Goal: Complete application form: Complete application form

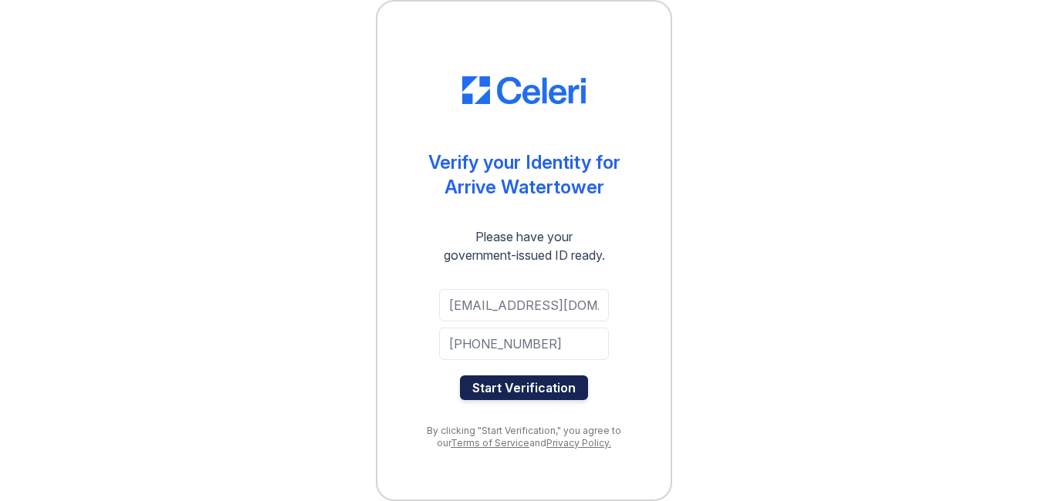
click at [545, 386] on button "Start Verification" at bounding box center [524, 388] width 128 height 25
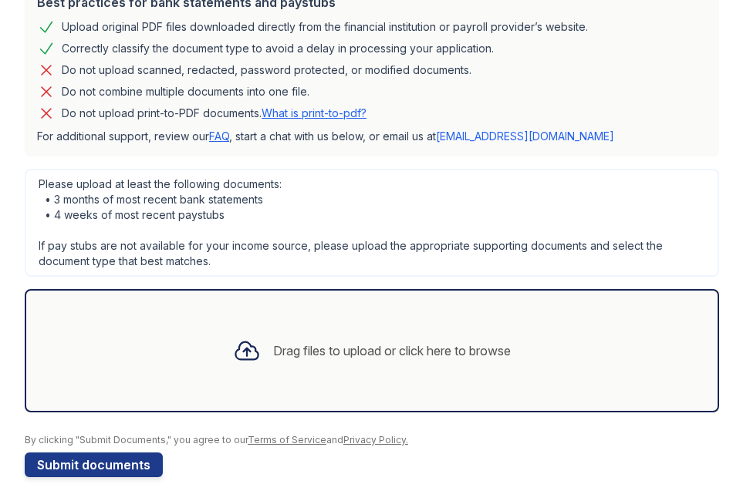
scroll to position [375, 0]
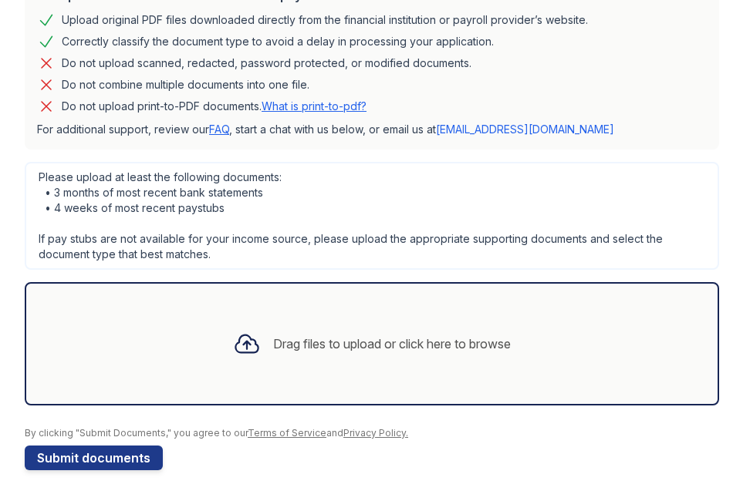
click at [454, 348] on div "Drag files to upload or click here to browse" at bounding box center [392, 344] width 238 height 19
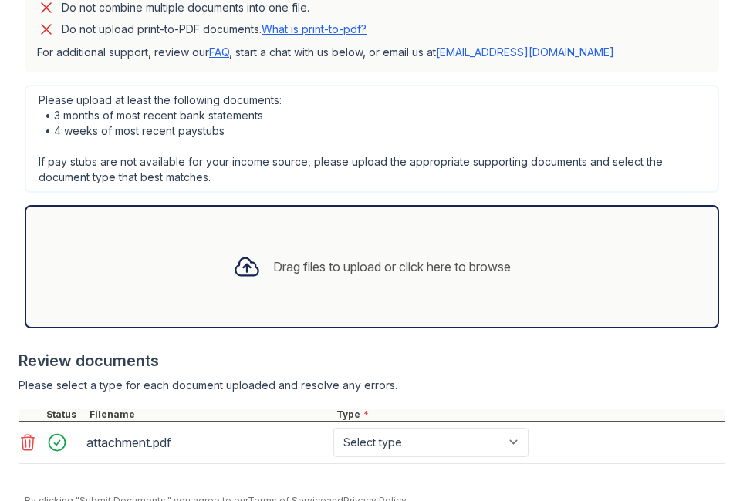
scroll to position [520, 0]
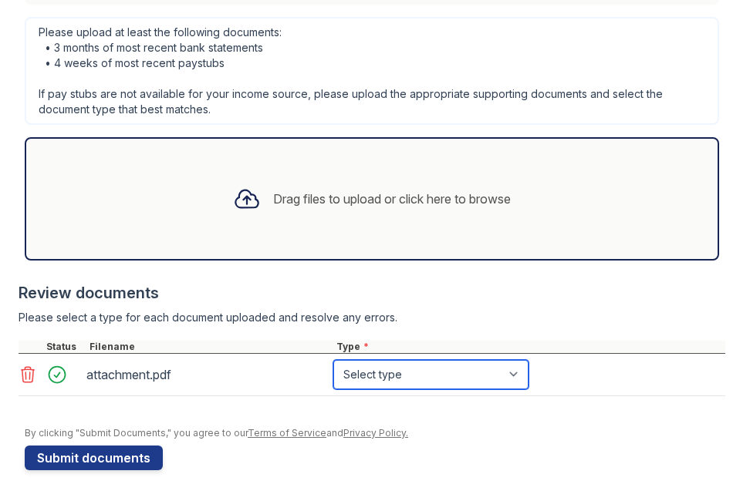
click at [471, 379] on select "Select type Paystub Bank Statement Offer Letter Tax Documents Benefit Award Let…" at bounding box center [430, 374] width 195 height 29
select select "offer_letter"
click at [333, 360] on select "Select type Paystub Bank Statement Offer Letter Tax Documents Benefit Award Let…" at bounding box center [430, 374] width 195 height 29
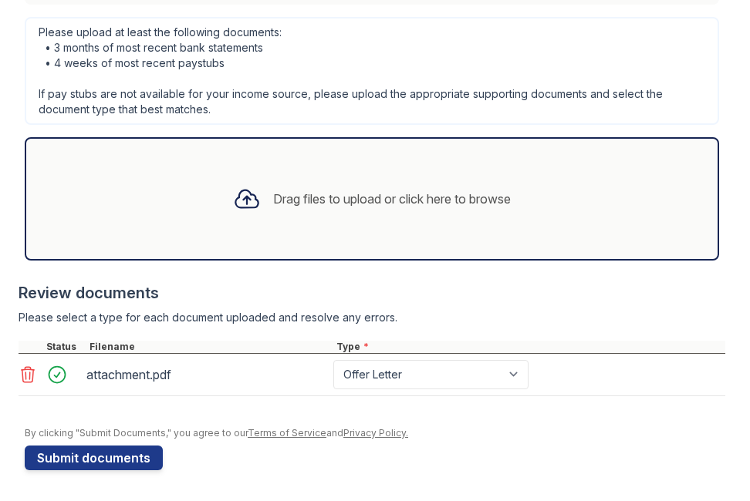
click at [537, 420] on div at bounding box center [375, 419] width 700 height 15
click at [113, 456] on button "Submit documents" at bounding box center [94, 458] width 138 height 25
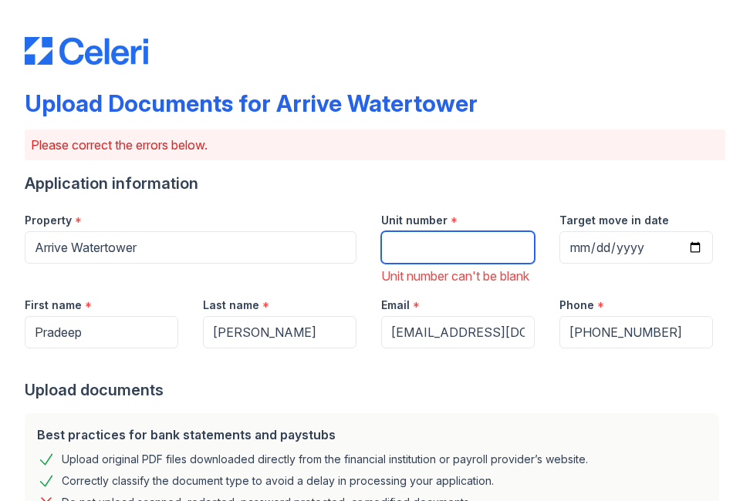
click at [427, 243] on input "Unit number" at bounding box center [458, 247] width 154 height 32
type input "2143"
click at [451, 303] on div "Email *" at bounding box center [458, 300] width 154 height 31
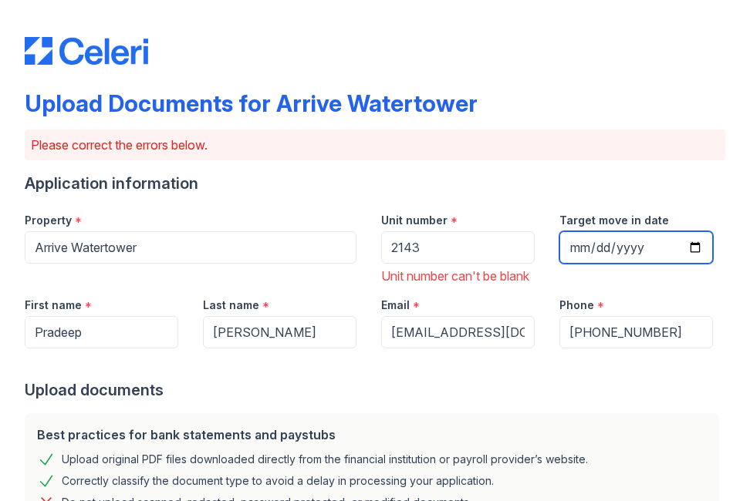
click at [682, 247] on input "Target move in date" at bounding box center [636, 247] width 154 height 32
type input "[DATE]"
click at [570, 400] on div "Upload documents" at bounding box center [375, 391] width 700 height 22
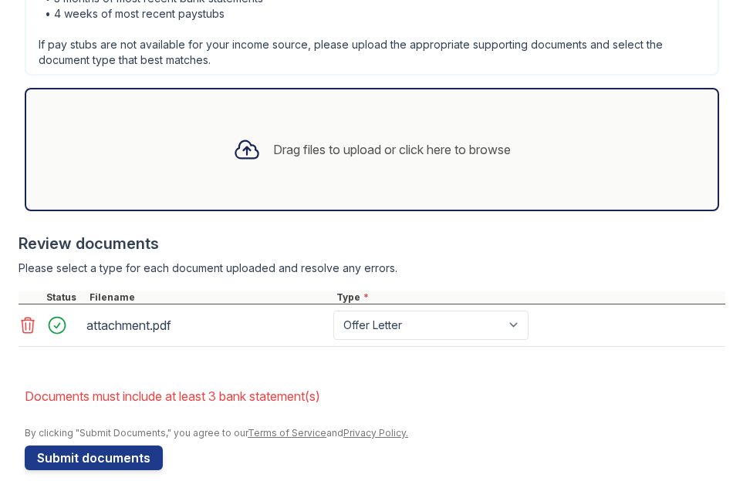
scroll to position [653, 0]
click at [90, 459] on button "Submit documents" at bounding box center [94, 458] width 138 height 25
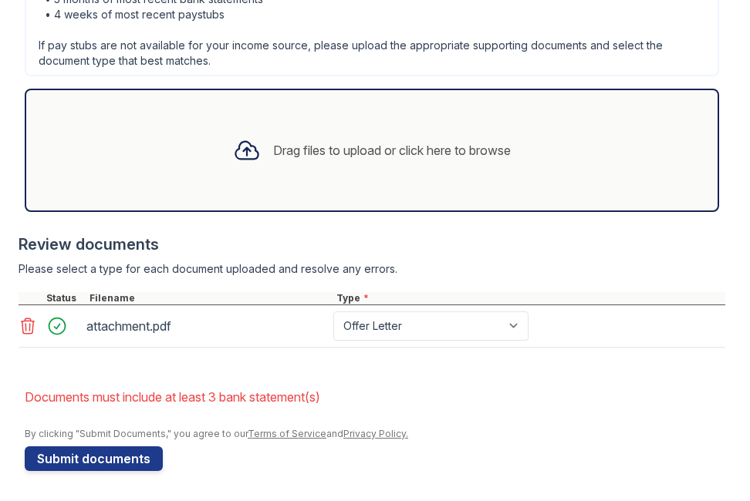
scroll to position [612, 0]
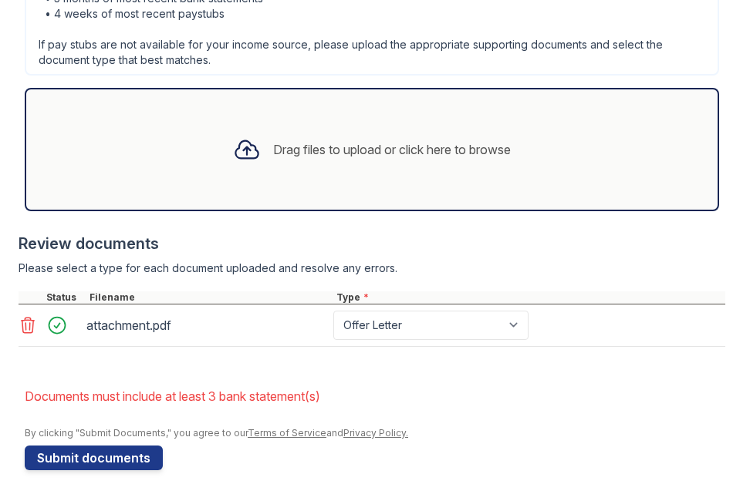
click at [415, 152] on div "Drag files to upload or click here to browse" at bounding box center [392, 149] width 238 height 19
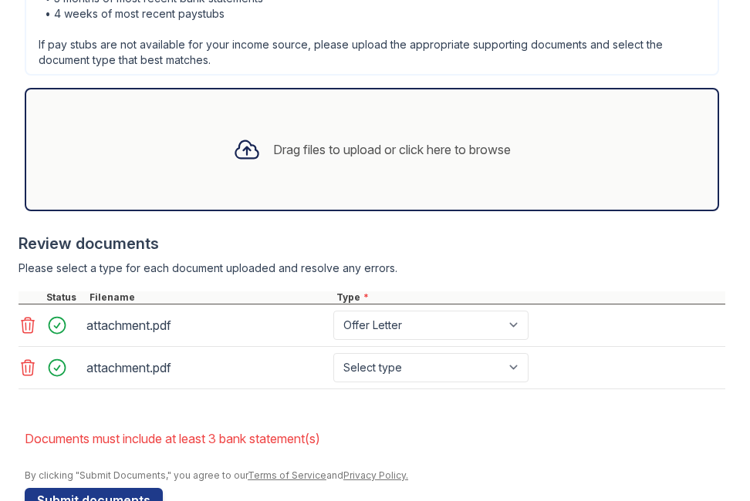
click at [416, 150] on div "Drag files to upload or click here to browse" at bounding box center [392, 149] width 238 height 19
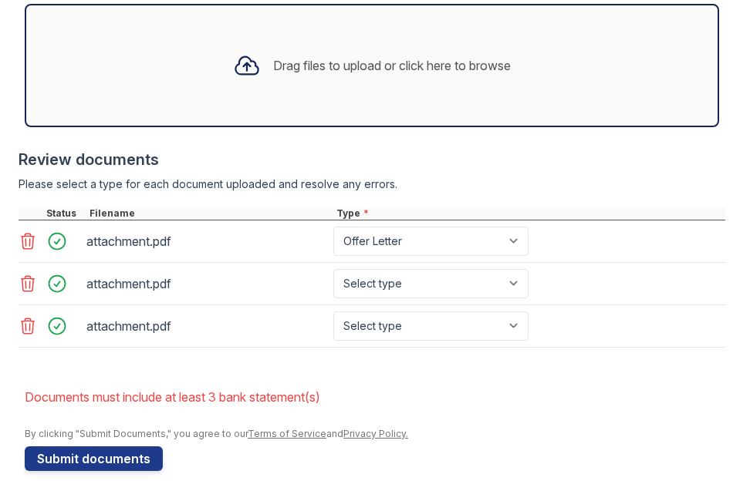
scroll to position [697, 0]
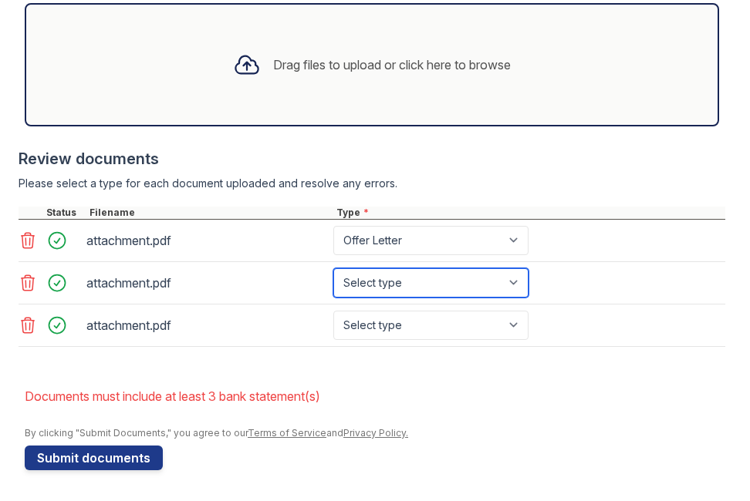
click at [474, 275] on select "Select type Paystub Bank Statement Offer Letter Tax Documents Benefit Award Let…" at bounding box center [430, 282] width 195 height 29
select select "offer_letter"
click at [333, 268] on select "Select type Paystub Bank Statement Offer Letter Tax Documents Benefit Award Let…" at bounding box center [430, 282] width 195 height 29
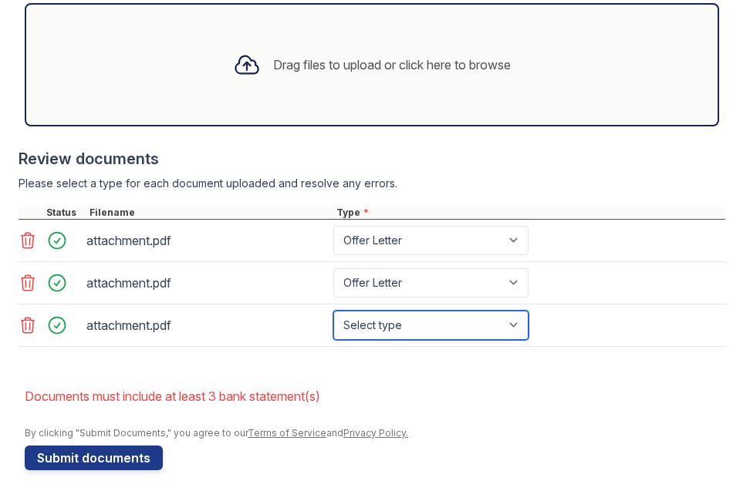
click at [414, 326] on select "Select type Paystub Bank Statement Offer Letter Tax Documents Benefit Award Let…" at bounding box center [430, 325] width 195 height 29
select select "offer_letter"
click at [333, 311] on select "Select type Paystub Bank Statement Offer Letter Tax Documents Benefit Award Let…" at bounding box center [430, 325] width 195 height 29
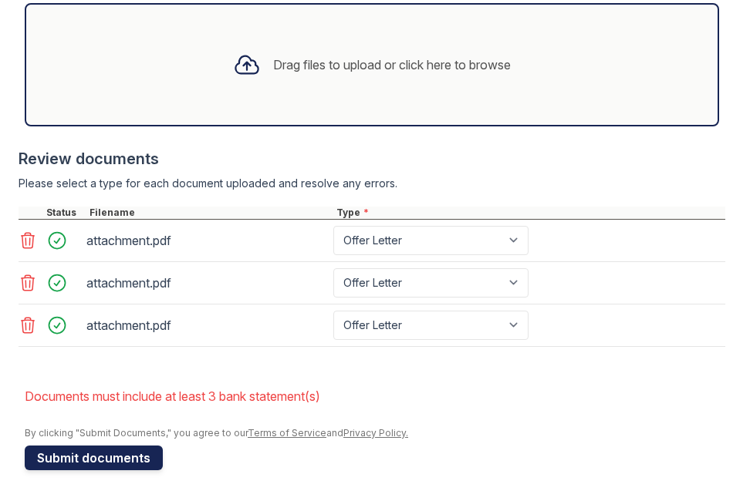
click at [105, 459] on button "Submit documents" at bounding box center [94, 458] width 138 height 25
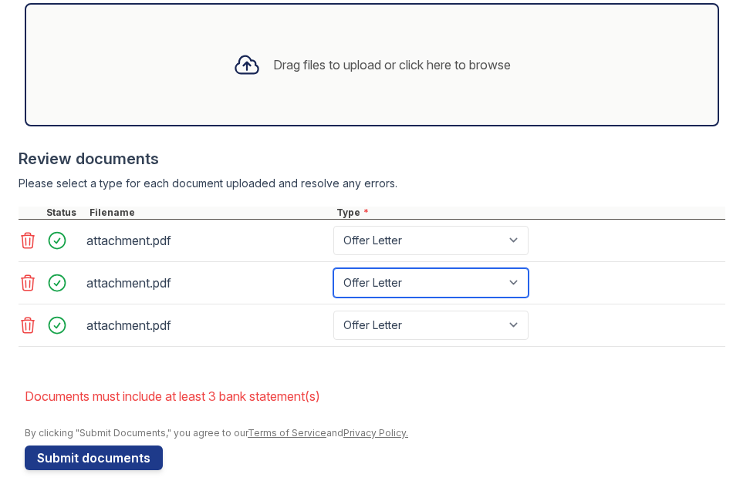
click at [496, 285] on select "Paystub Bank Statement Offer Letter Tax Documents Benefit Award Letter Investme…" at bounding box center [430, 282] width 195 height 29
select select "benefit_award_letter"
click at [333, 268] on select "Paystub Bank Statement Offer Letter Tax Documents Benefit Award Letter Investme…" at bounding box center [430, 282] width 195 height 29
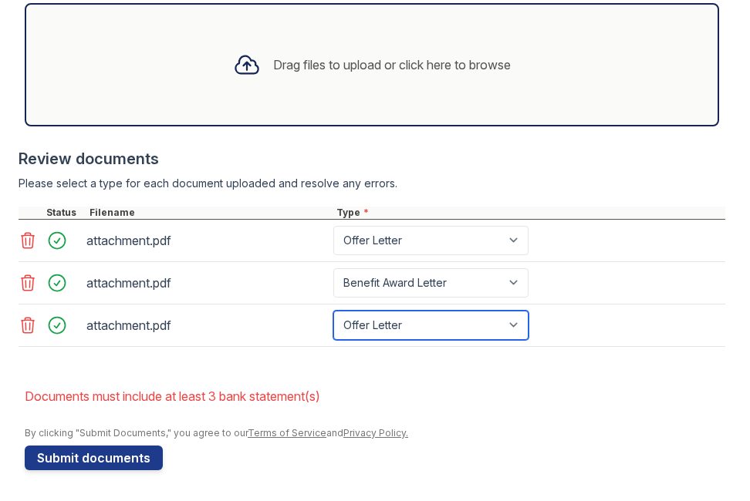
click at [452, 323] on select "Paystub Bank Statement Offer Letter Tax Documents Benefit Award Letter Investme…" at bounding box center [430, 325] width 195 height 29
select select "benefit_award_letter"
click at [333, 311] on select "Paystub Bank Statement Offer Letter Tax Documents Benefit Award Letter Investme…" at bounding box center [430, 325] width 195 height 29
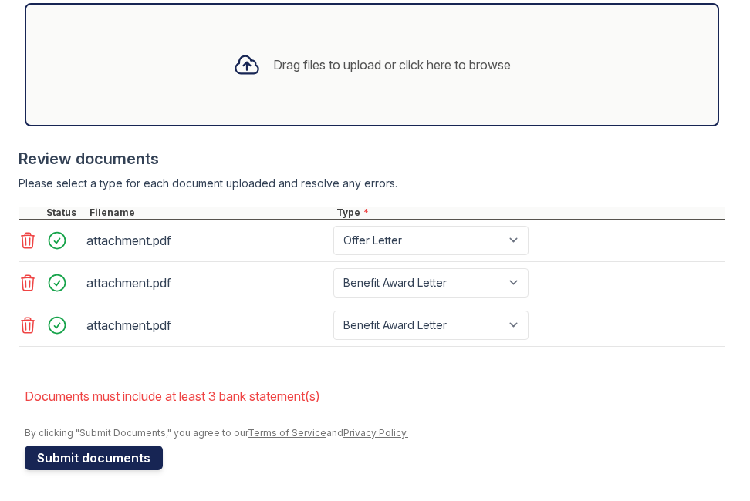
click at [92, 456] on button "Submit documents" at bounding box center [94, 458] width 138 height 25
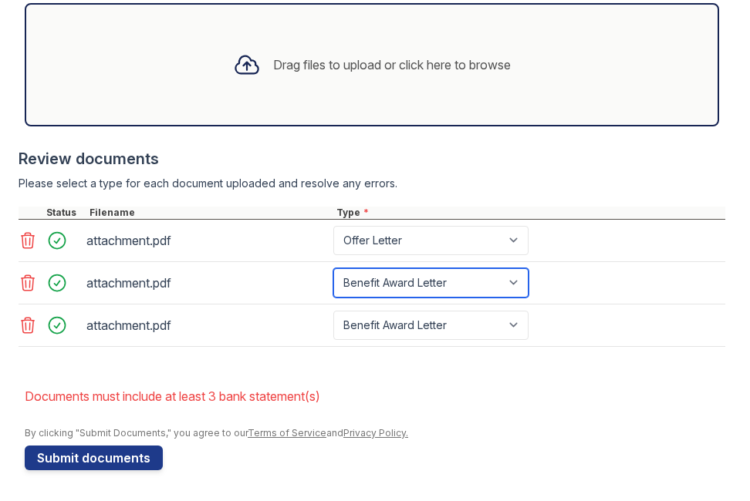
click at [483, 282] on select "Paystub Bank Statement Offer Letter Tax Documents Benefit Award Letter Investme…" at bounding box center [430, 282] width 195 height 29
select select "other"
click at [333, 268] on select "Paystub Bank Statement Offer Letter Tax Documents Benefit Award Letter Investme…" at bounding box center [430, 282] width 195 height 29
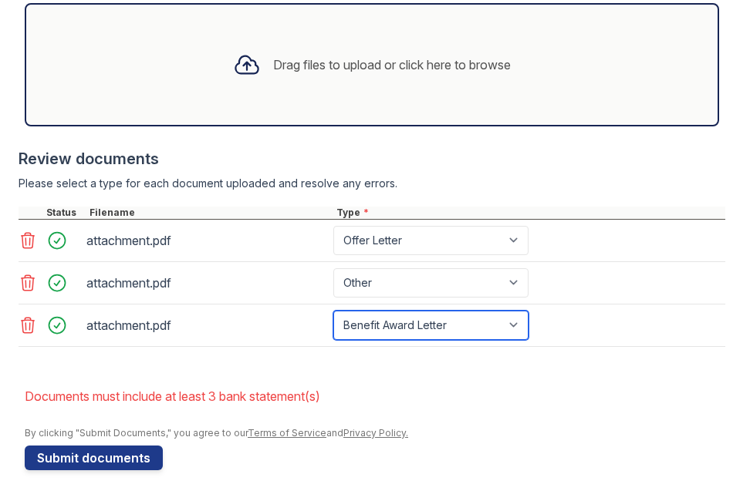
click at [444, 324] on select "Paystub Bank Statement Offer Letter Tax Documents Benefit Award Letter Investme…" at bounding box center [430, 325] width 195 height 29
select select "other"
click at [333, 311] on select "Paystub Bank Statement Offer Letter Tax Documents Benefit Award Letter Investme…" at bounding box center [430, 325] width 195 height 29
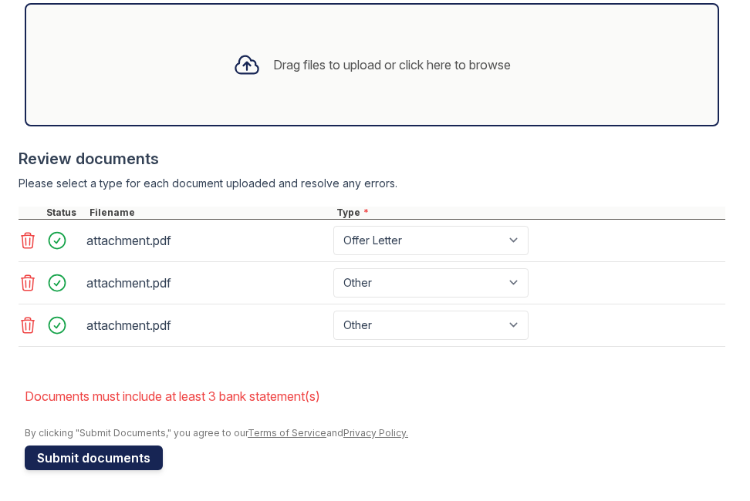
click at [75, 451] on button "Submit documents" at bounding box center [94, 458] width 138 height 25
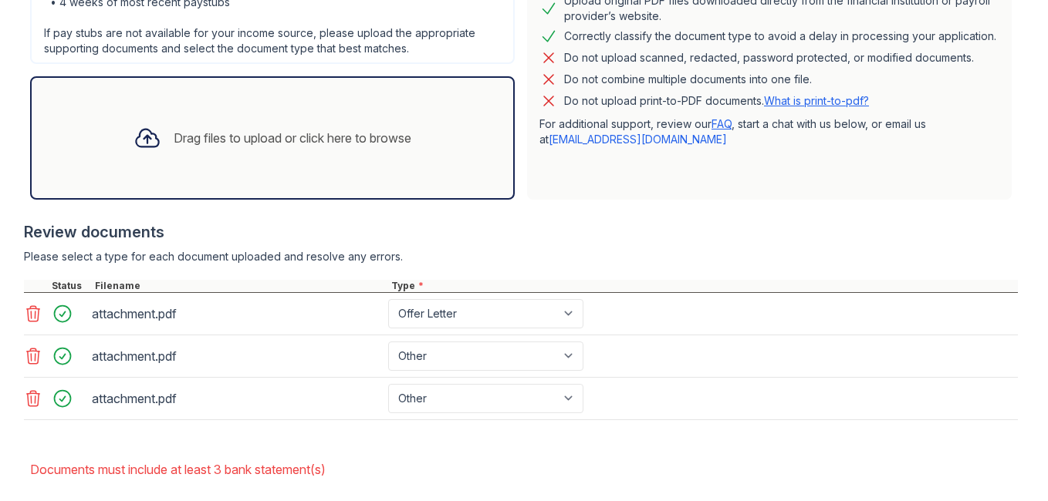
scroll to position [463, 0]
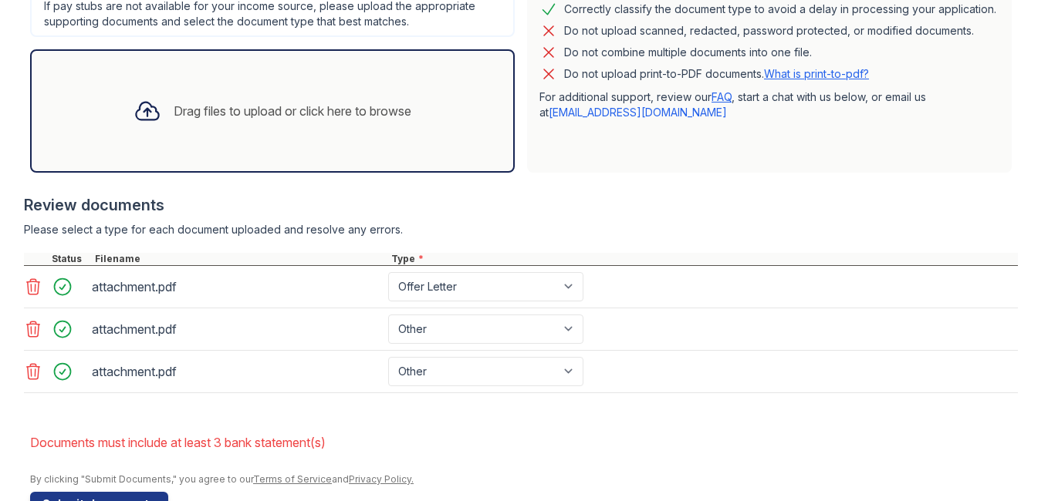
click at [27, 375] on icon at bounding box center [33, 371] width 13 height 15
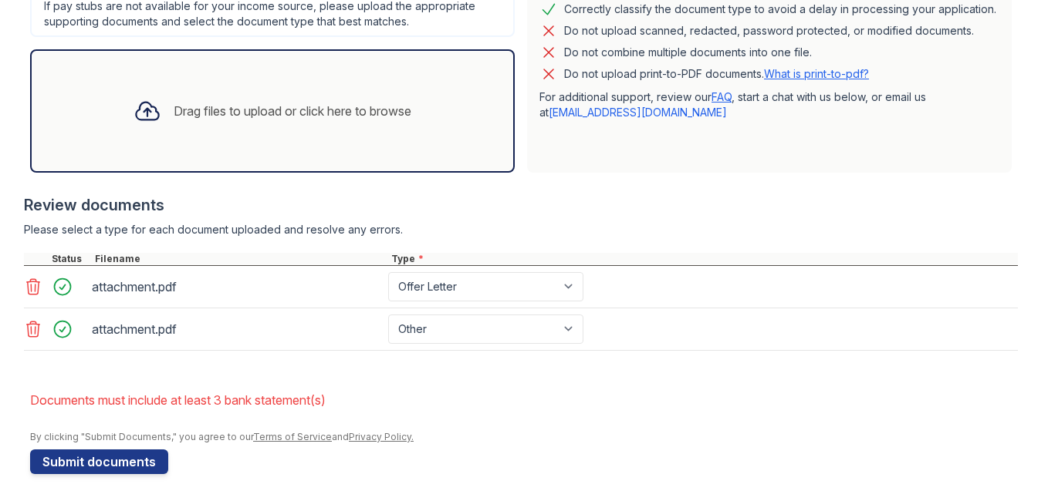
click at [29, 326] on icon at bounding box center [33, 329] width 19 height 19
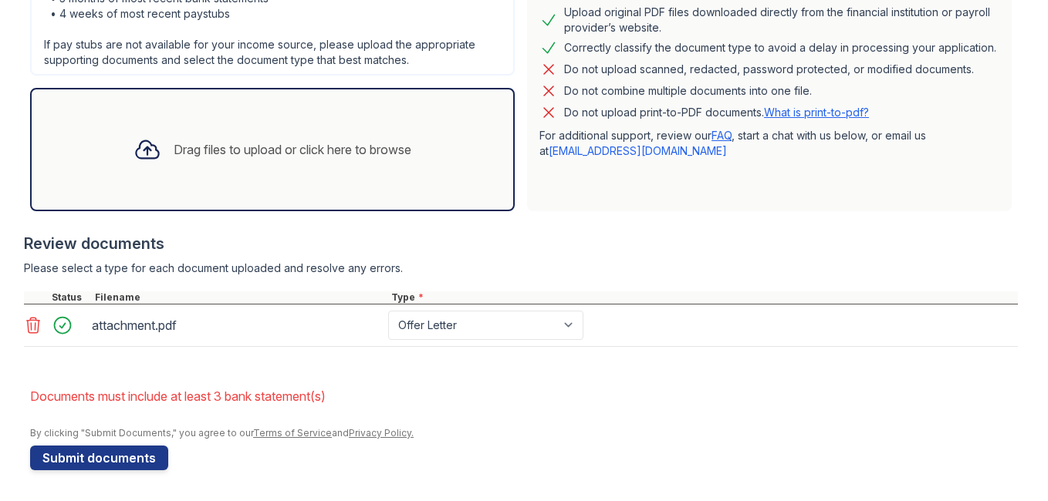
click at [35, 329] on icon at bounding box center [33, 325] width 19 height 19
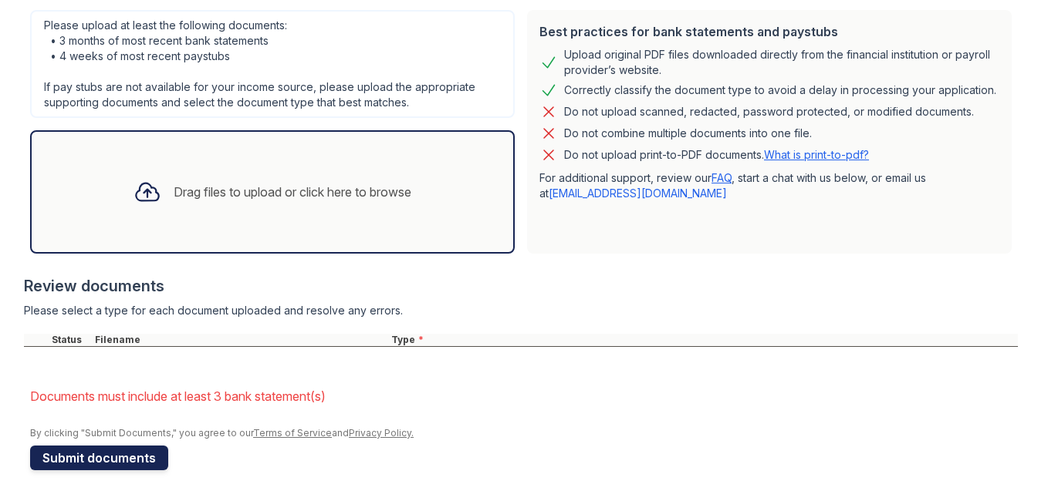
click at [101, 450] on button "Submit documents" at bounding box center [99, 458] width 138 height 25
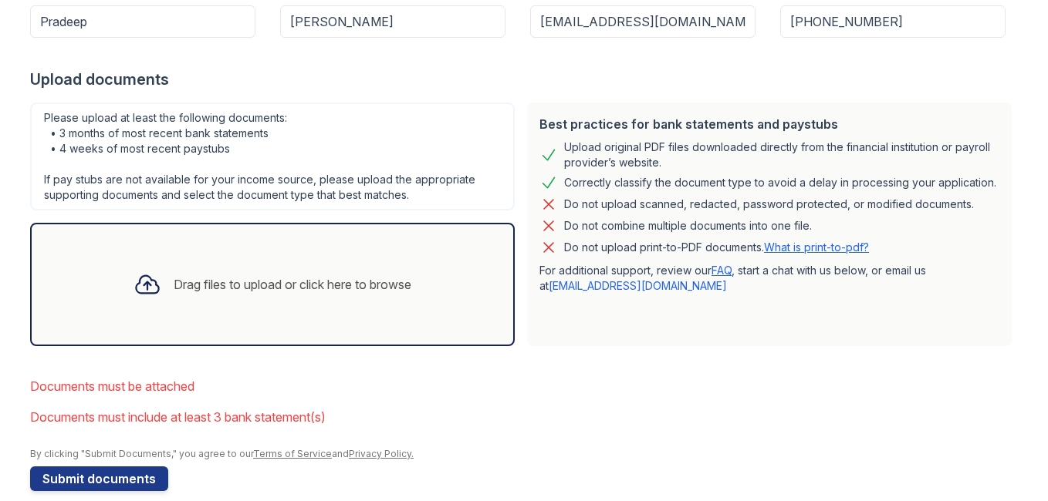
scroll to position [309, 0]
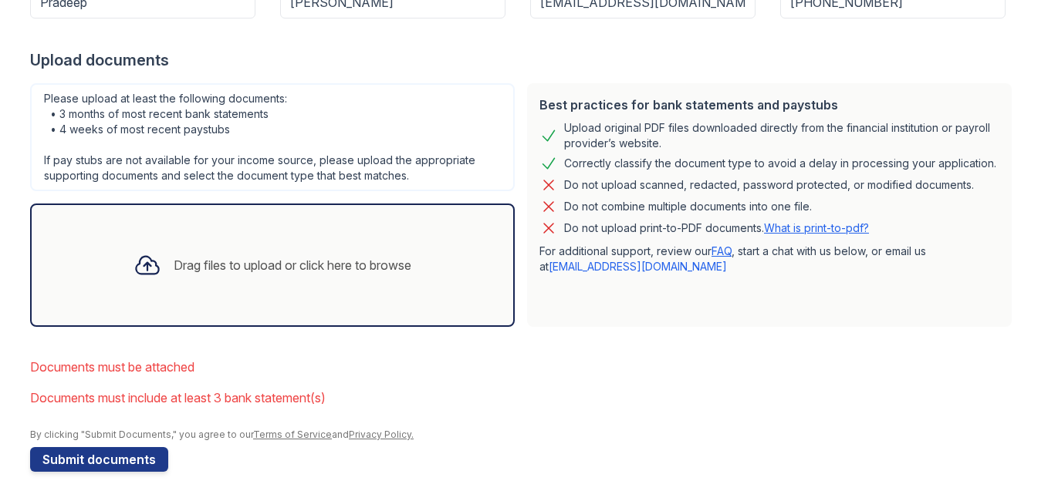
click at [833, 227] on link "What is print-to-pdf?" at bounding box center [816, 227] width 105 height 13
click at [336, 261] on div "Drag files to upload or click here to browse" at bounding box center [293, 265] width 238 height 19
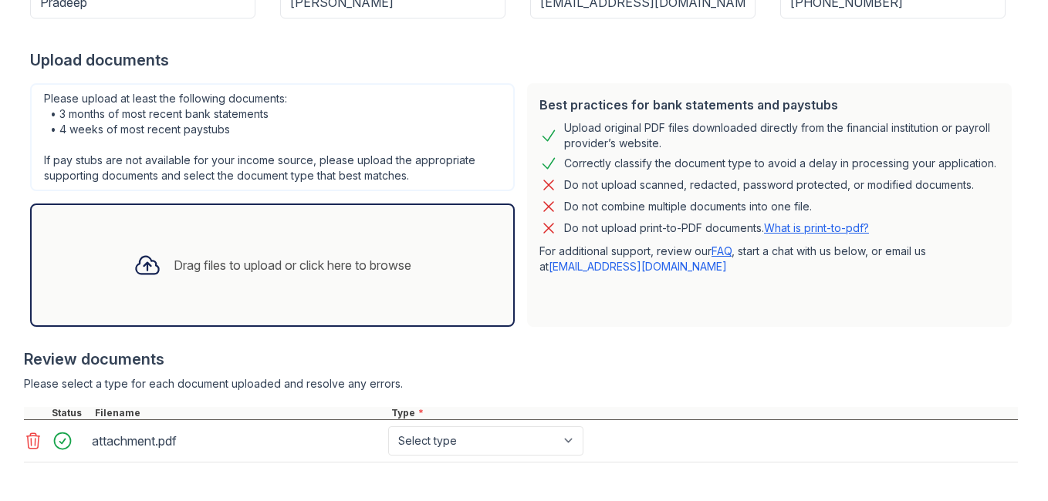
scroll to position [455, 0]
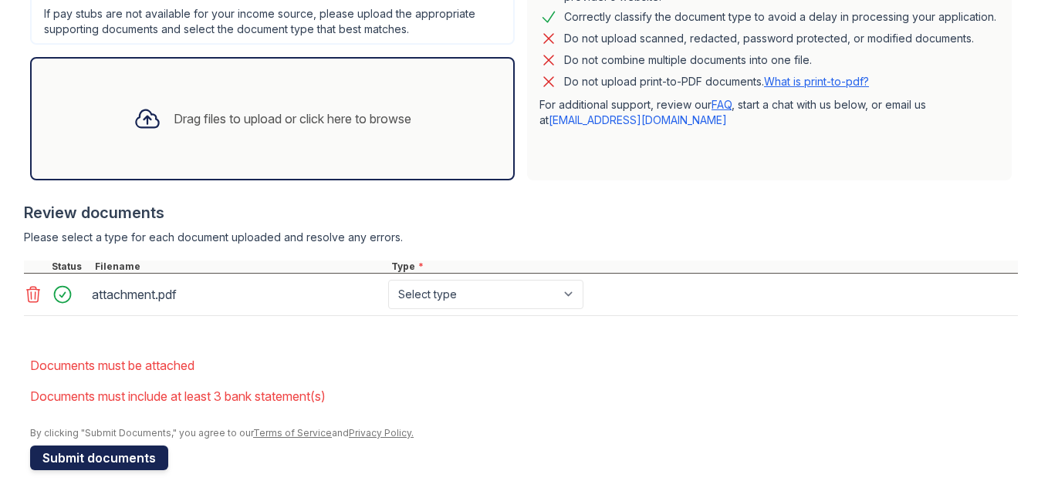
click at [95, 464] on button "Submit documents" at bounding box center [99, 458] width 138 height 25
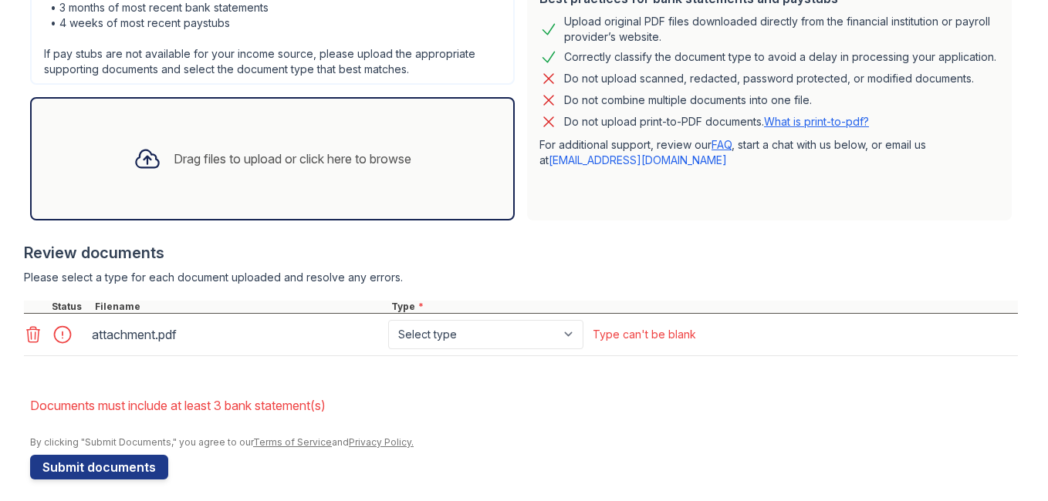
scroll to position [424, 0]
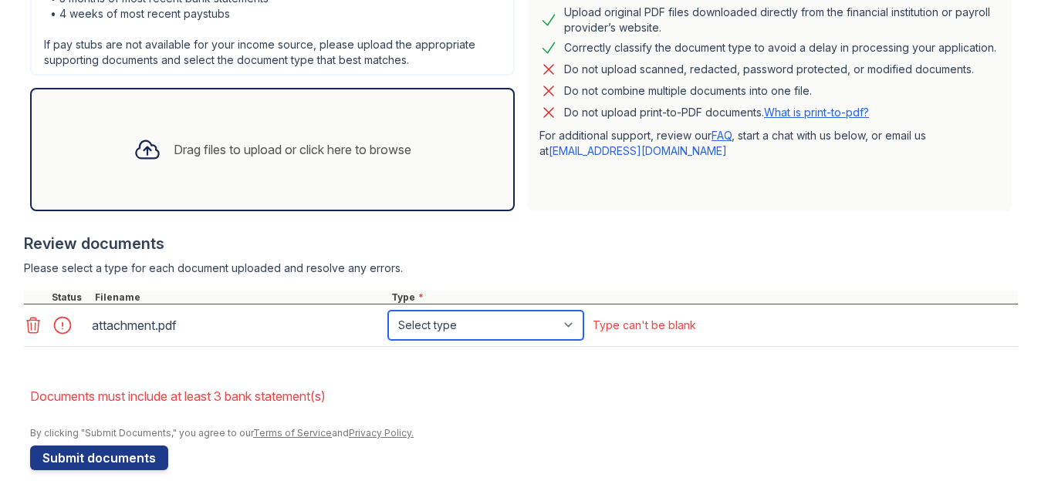
click at [536, 327] on select "Select type Paystub Bank Statement Offer Letter Tax Documents Benefit Award Let…" at bounding box center [485, 325] width 195 height 29
select select "offer_letter"
click at [388, 311] on select "Select type Paystub Bank Statement Offer Letter Tax Documents Benefit Award Let…" at bounding box center [485, 325] width 195 height 29
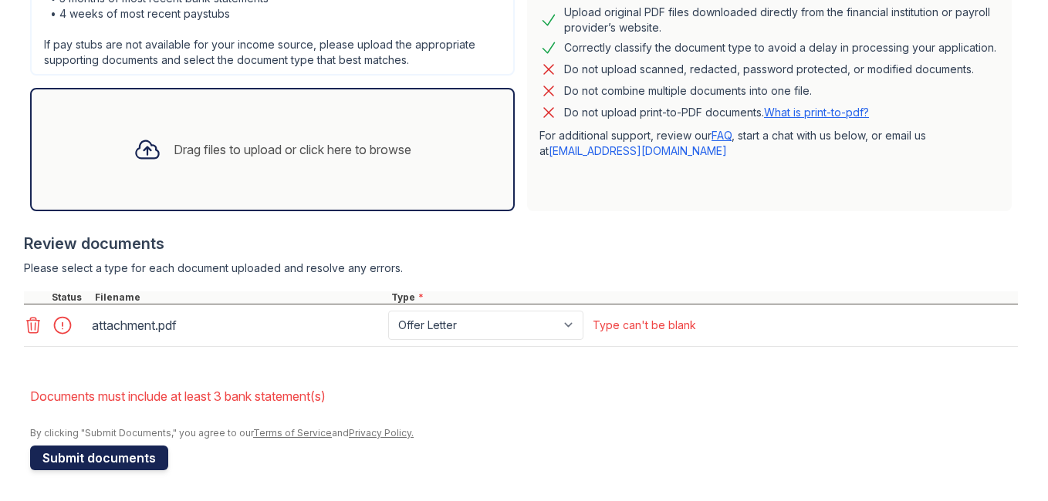
click at [102, 462] on button "Submit documents" at bounding box center [99, 458] width 138 height 25
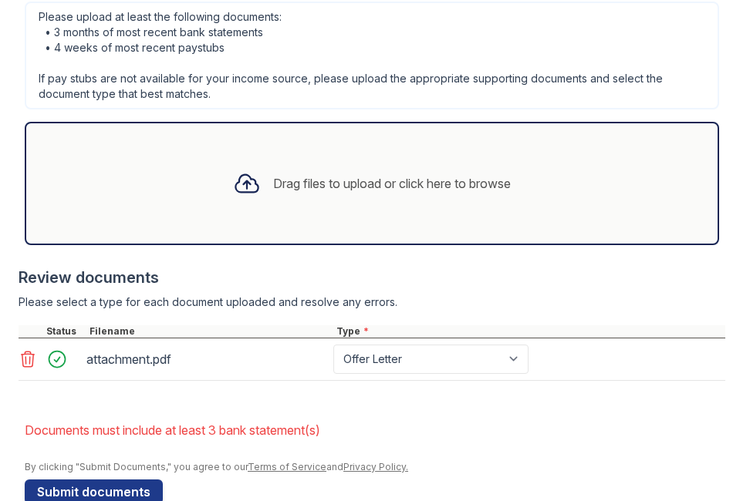
scroll to position [612, 0]
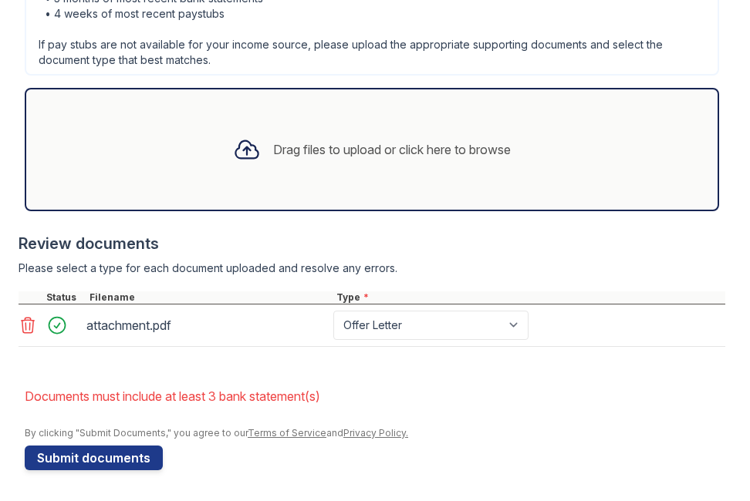
click at [410, 150] on div "Drag files to upload or click here to browse" at bounding box center [392, 149] width 238 height 19
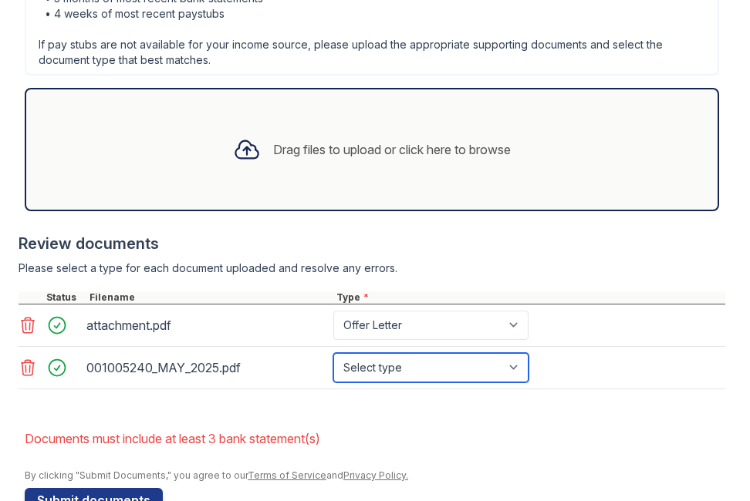
click at [430, 371] on select "Select type Paystub Bank Statement Offer Letter Tax Documents Benefit Award Let…" at bounding box center [430, 367] width 195 height 29
select select "paystub"
click at [333, 353] on select "Select type Paystub Bank Statement Offer Letter Tax Documents Benefit Award Let…" at bounding box center [430, 367] width 195 height 29
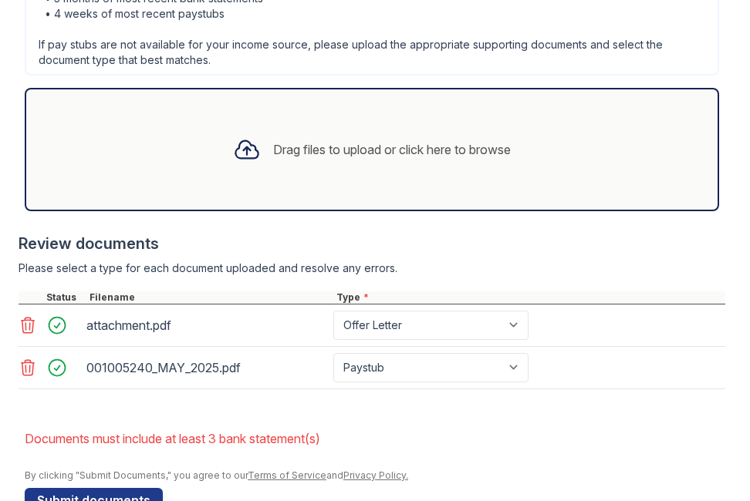
click at [419, 145] on div "Drag files to upload or click here to browse" at bounding box center [392, 149] width 238 height 19
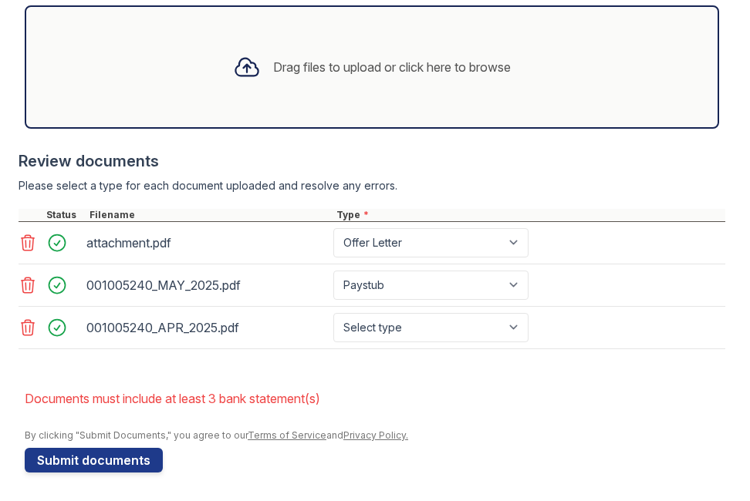
scroll to position [697, 0]
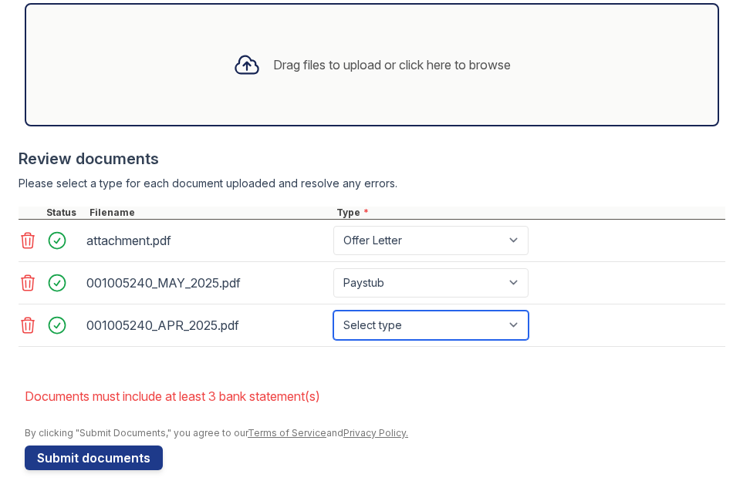
click at [444, 326] on select "Select type Paystub Bank Statement Offer Letter Tax Documents Benefit Award Let…" at bounding box center [430, 325] width 195 height 29
select select "paystub"
click at [333, 311] on select "Select type Paystub Bank Statement Offer Letter Tax Documents Benefit Award Let…" at bounding box center [430, 325] width 195 height 29
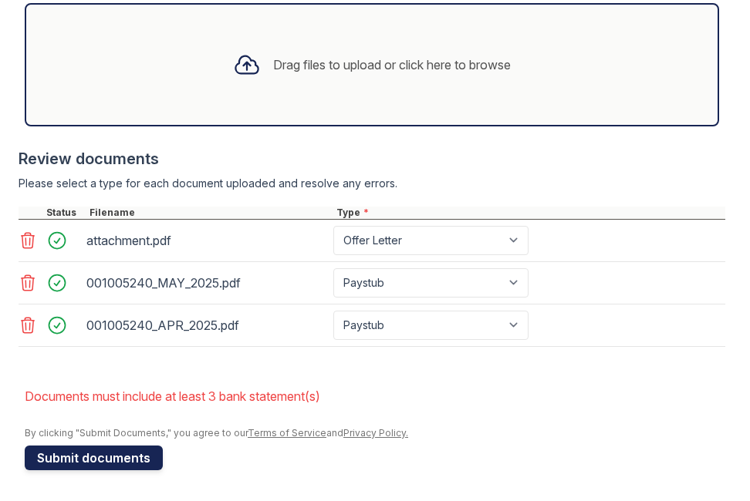
click at [113, 463] on button "Submit documents" at bounding box center [94, 458] width 138 height 25
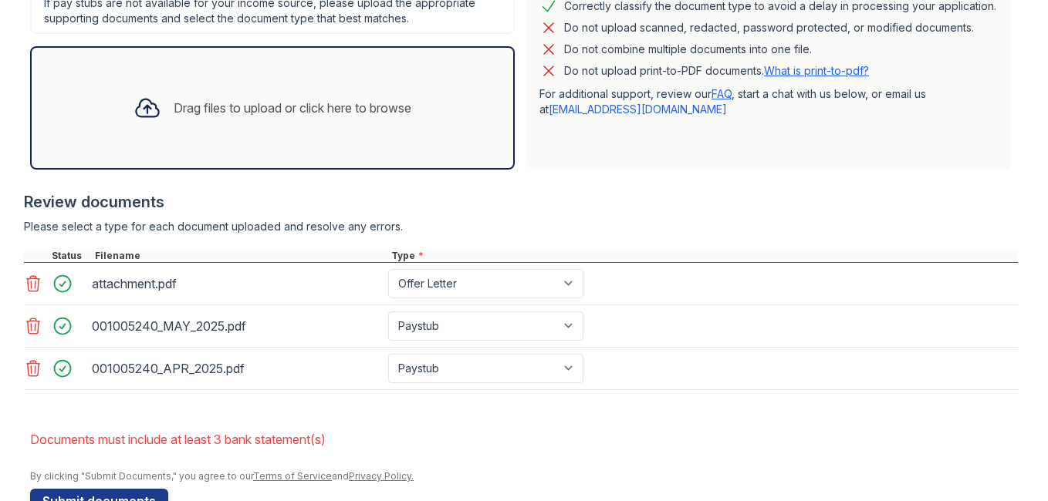
scroll to position [509, 0]
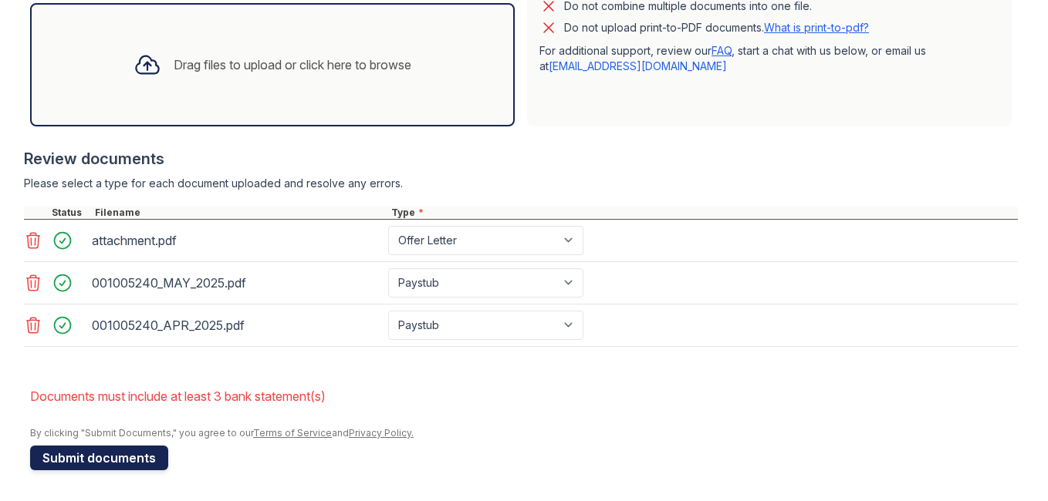
click at [92, 464] on button "Submit documents" at bounding box center [99, 458] width 138 height 25
click at [322, 58] on div "Drag files to upload or click here to browse" at bounding box center [293, 65] width 238 height 19
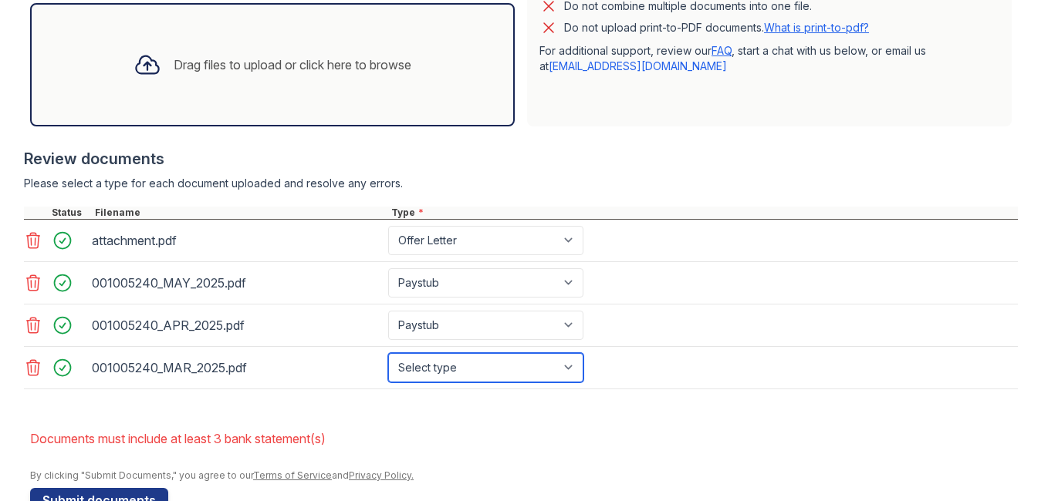
click at [469, 373] on select "Select type Paystub Bank Statement Offer Letter Tax Documents Benefit Award Let…" at bounding box center [485, 367] width 195 height 29
select select "bank_statement"
click at [388, 353] on select "Select type Paystub Bank Statement Offer Letter Tax Documents Benefit Award Let…" at bounding box center [485, 367] width 195 height 29
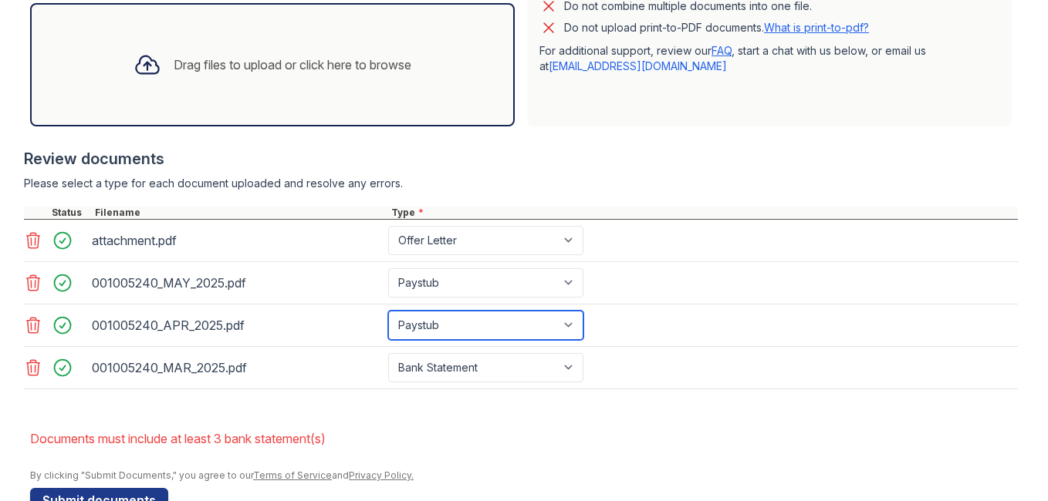
click at [459, 321] on select "Paystub Bank Statement Offer Letter Tax Documents Benefit Award Letter Investme…" at bounding box center [485, 325] width 195 height 29
select select "bank_statement"
click at [388, 311] on select "Paystub Bank Statement Offer Letter Tax Documents Benefit Award Letter Investme…" at bounding box center [485, 325] width 195 height 29
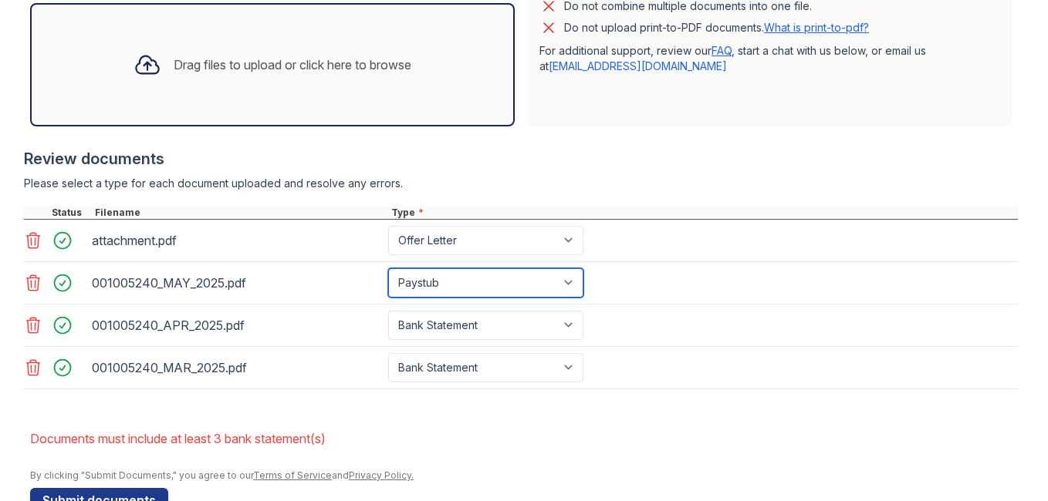
click at [457, 279] on select "Paystub Bank Statement Offer Letter Tax Documents Benefit Award Letter Investme…" at bounding box center [485, 282] width 195 height 29
select select "bank_statement"
click at [388, 268] on select "Paystub Bank Statement Offer Letter Tax Documents Benefit Award Letter Investme…" at bounding box center [485, 282] width 195 height 29
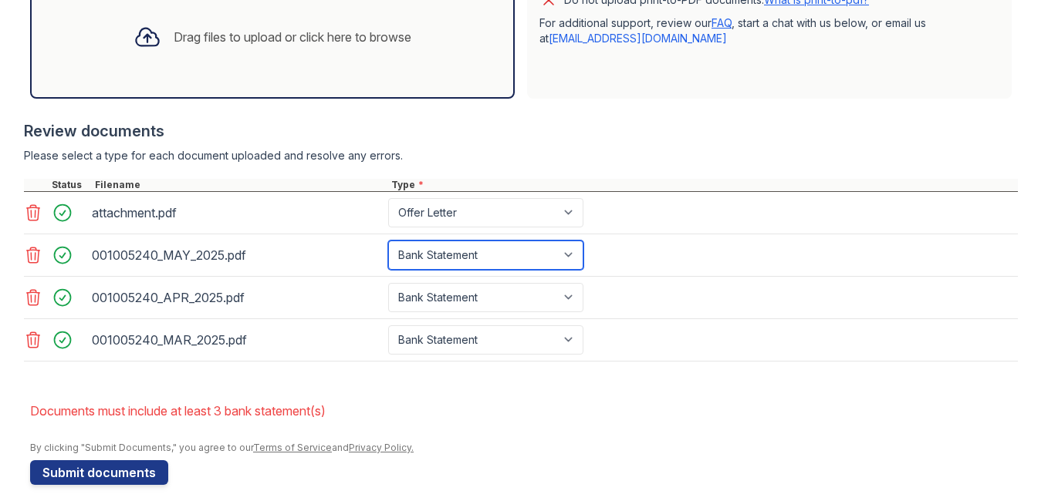
scroll to position [552, 0]
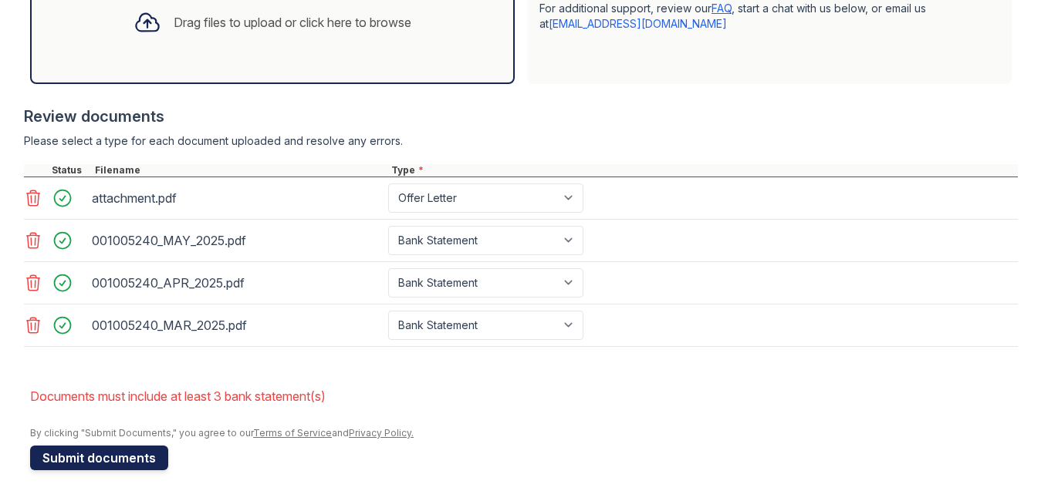
click at [95, 457] on button "Submit documents" at bounding box center [99, 458] width 138 height 25
